Goal: Task Accomplishment & Management: Complete application form

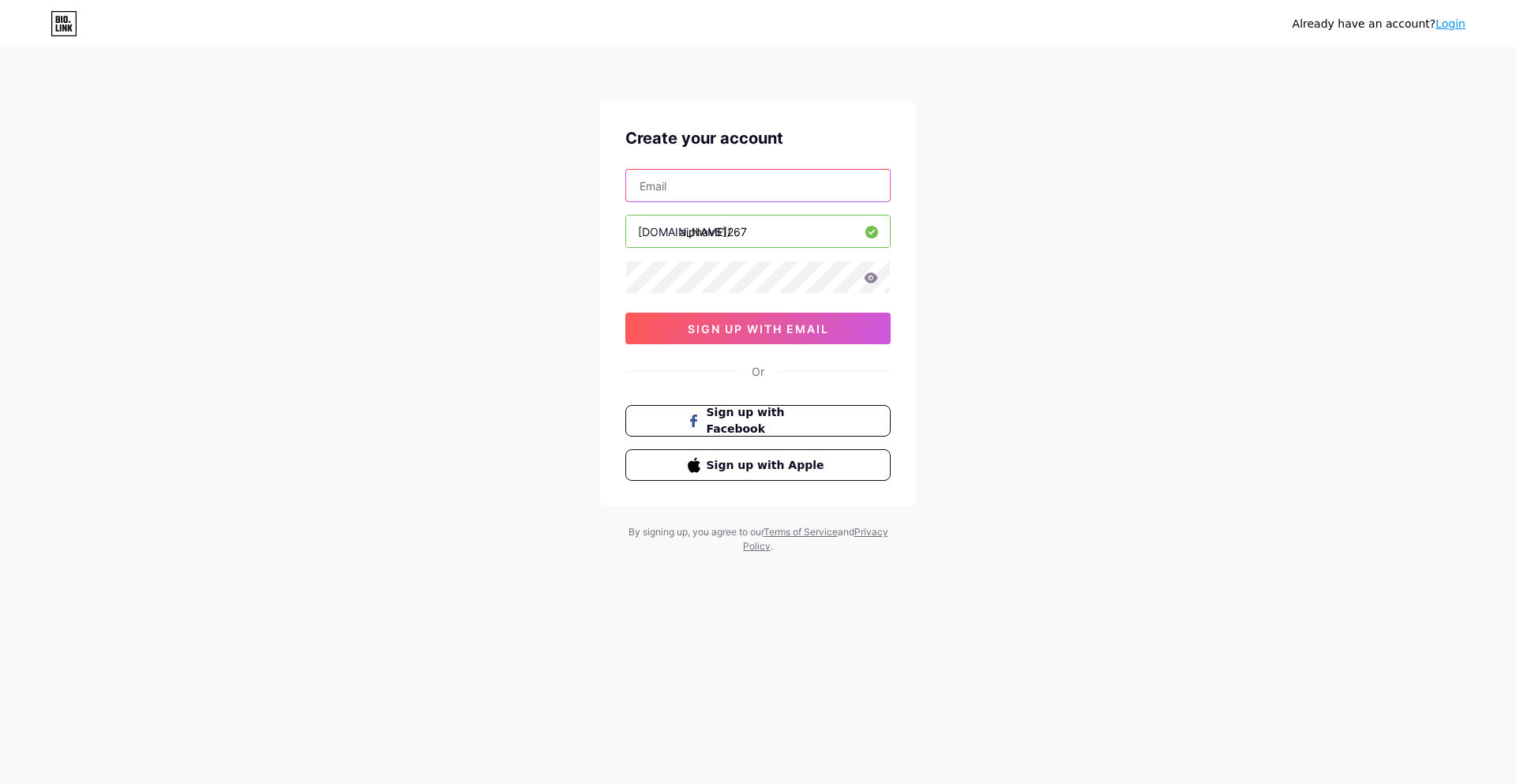
click at [739, 181] on input "text" at bounding box center [758, 185] width 264 height 31
click at [999, 230] on div "Already have an account? Login Create your account [EMAIL_ADDRESS][DOMAIN_NAME]…" at bounding box center [758, 302] width 1516 height 604
click at [793, 172] on input "[EMAIL_ADDRESS][DOMAIN_NAME]" at bounding box center [758, 185] width 264 height 31
type input "b"
click at [745, 240] on input "aiphav61267" at bounding box center [758, 231] width 264 height 31
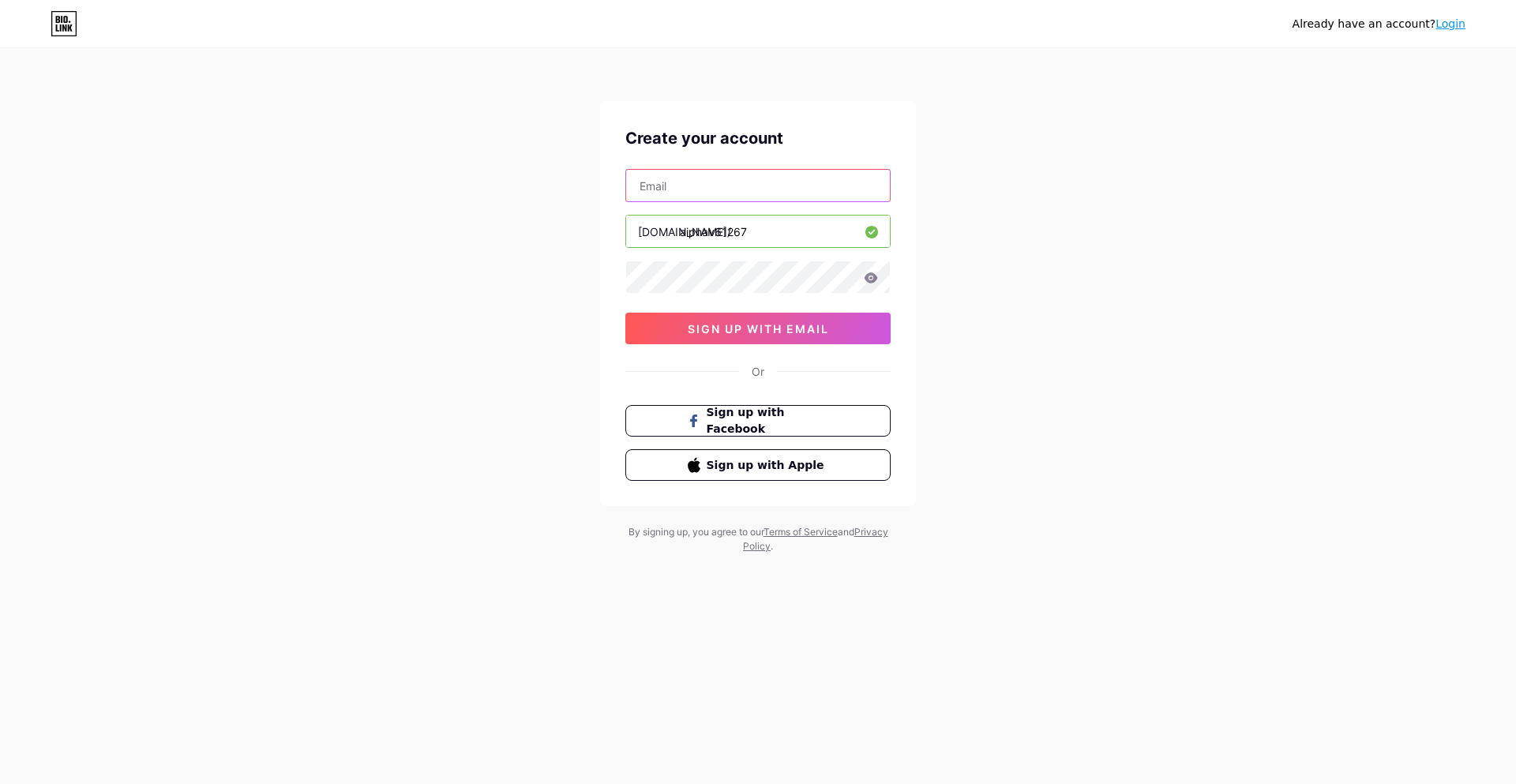
click at [738, 176] on input "text" at bounding box center [758, 185] width 264 height 31
type input "[EMAIL_ADDRESS][DOMAIN_NAME]"
click at [864, 274] on icon at bounding box center [870, 277] width 14 height 11
click at [871, 282] on icon at bounding box center [871, 277] width 14 height 10
click at [788, 332] on span "sign up with email" at bounding box center [758, 329] width 141 height 14
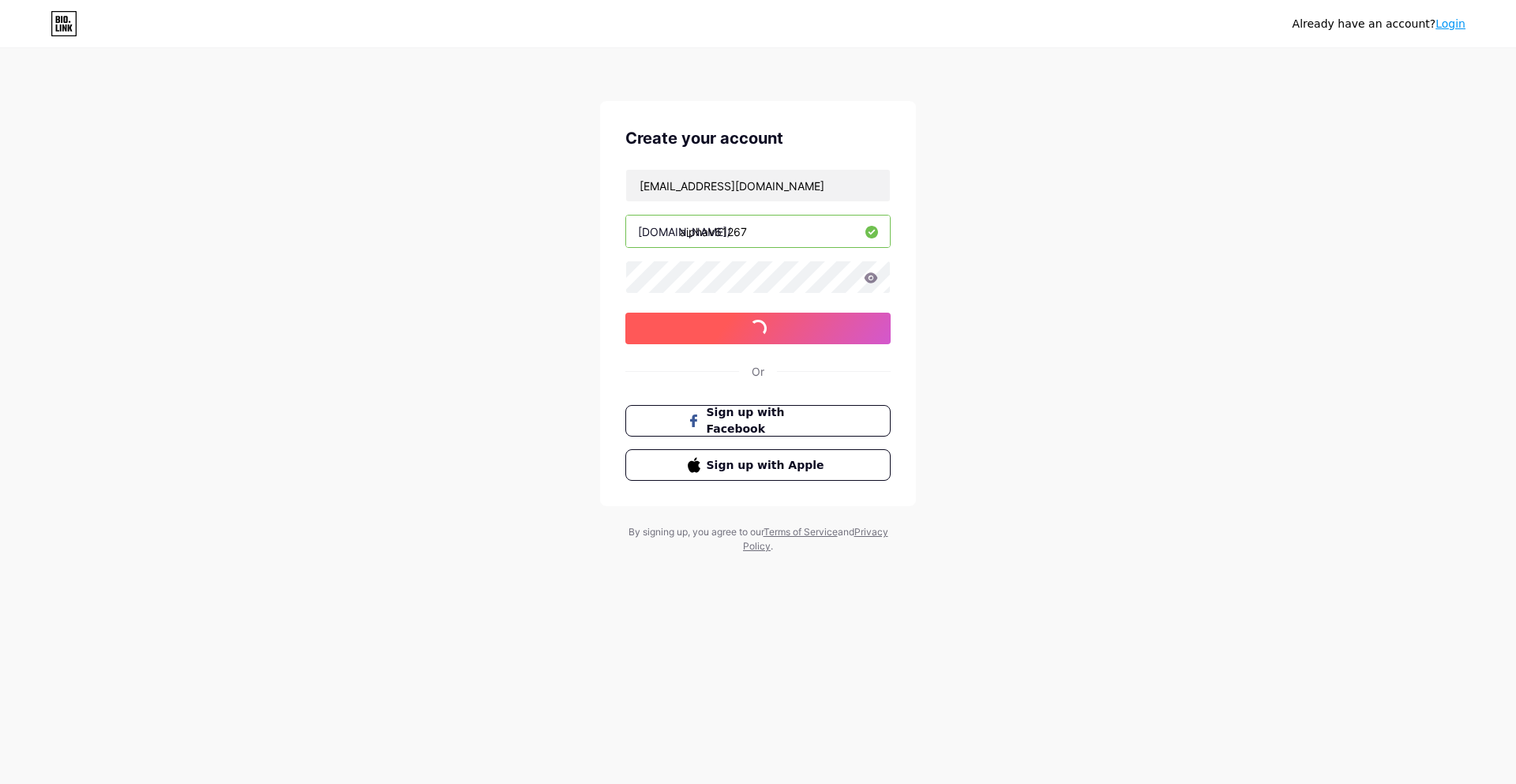
click at [788, 332] on span "sign up with email" at bounding box center [758, 329] width 141 height 14
click at [834, 342] on button "sign up with email" at bounding box center [758, 328] width 265 height 31
click at [1248, 227] on div "Already have an account? Login Create your account [EMAIL_ADDRESS][DOMAIN_NAME]…" at bounding box center [758, 302] width 1516 height 604
click at [1000, 305] on div "Already have an account? Login Create your account [EMAIL_ADDRESS][DOMAIN_NAME]…" at bounding box center [758, 302] width 1516 height 604
click at [741, 337] on button "sign up with email" at bounding box center [758, 328] width 265 height 31
